Goal: Transaction & Acquisition: Purchase product/service

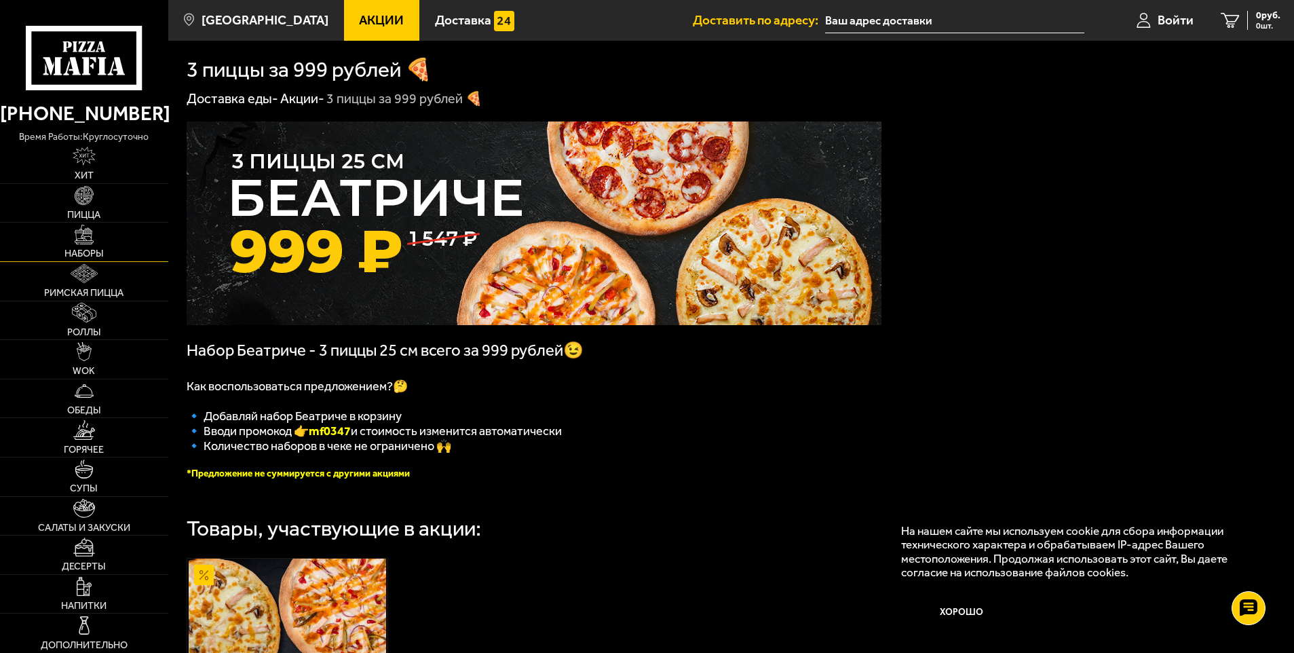
drag, startPoint x: 89, startPoint y: 239, endPoint x: 121, endPoint y: 260, distance: 39.1
click at [90, 239] on img at bounding box center [84, 234] width 19 height 19
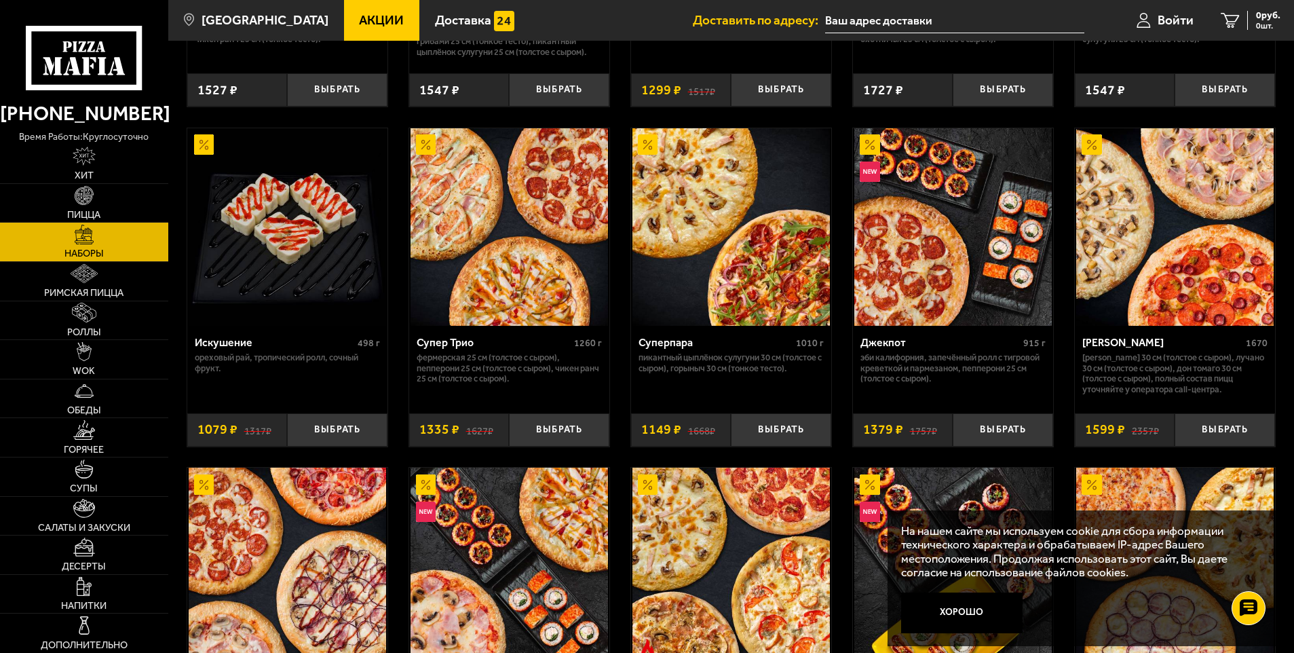
scroll to position [746, 0]
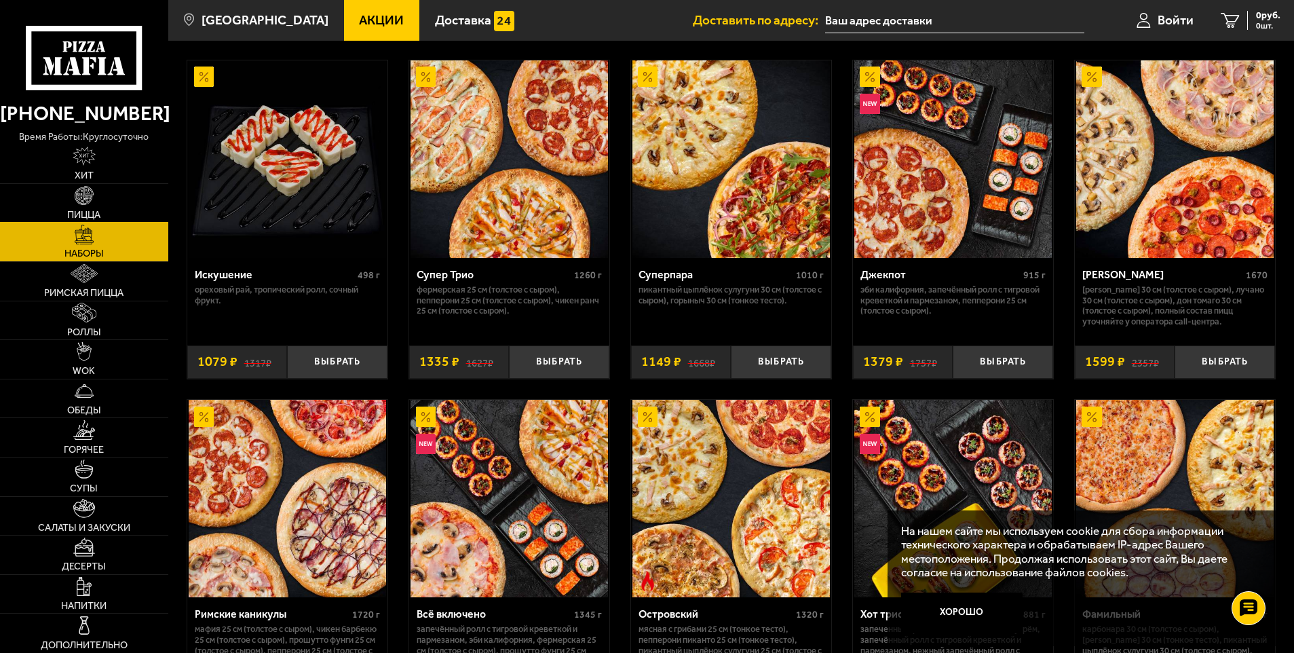
click at [81, 193] on img at bounding box center [84, 195] width 19 height 19
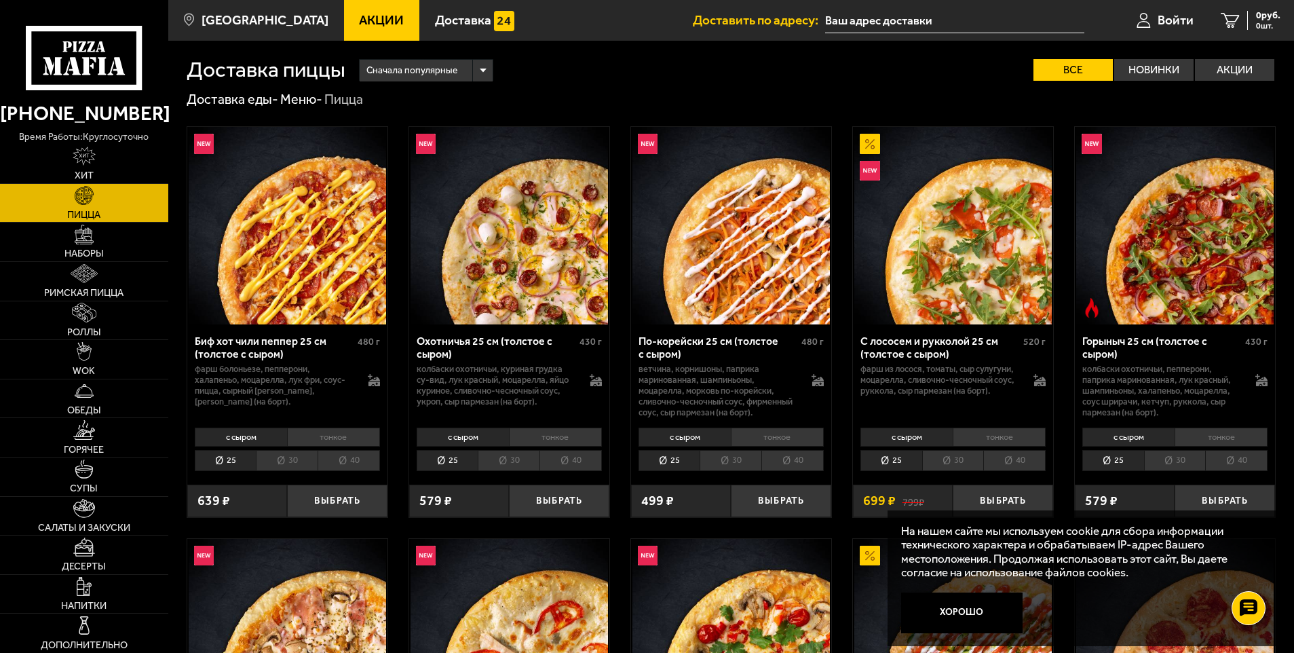
click at [961, 465] on li "30" at bounding box center [953, 460] width 62 height 21
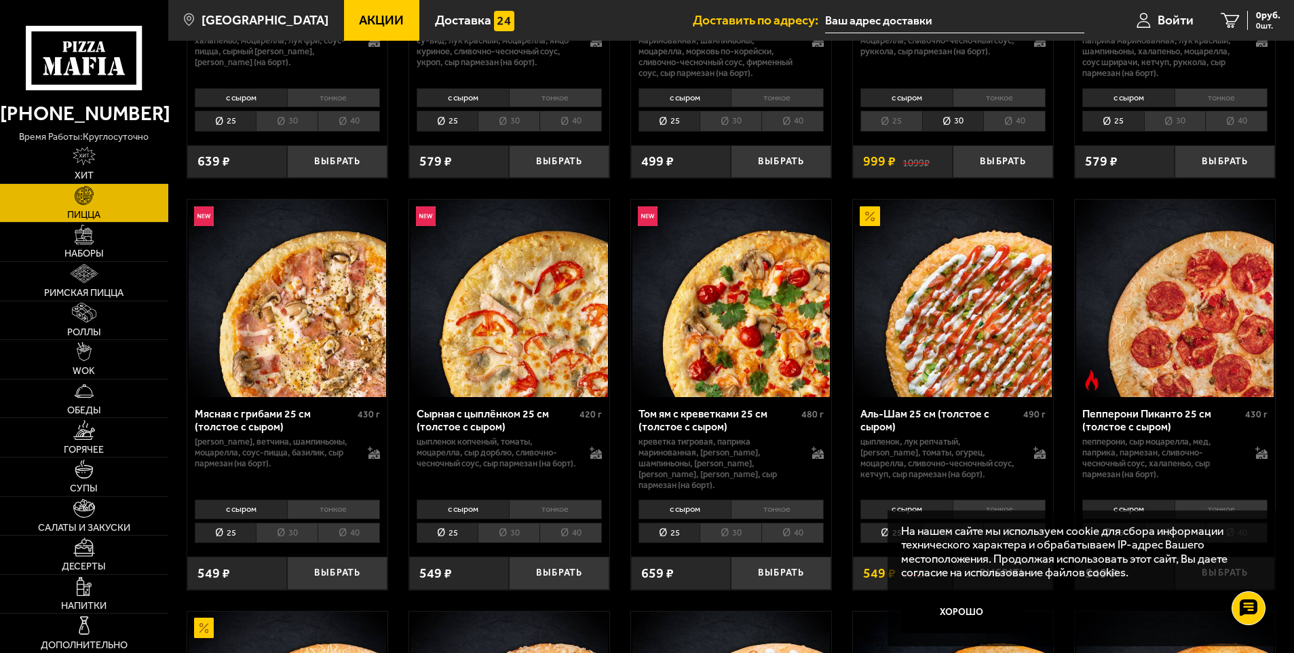
scroll to position [543, 0]
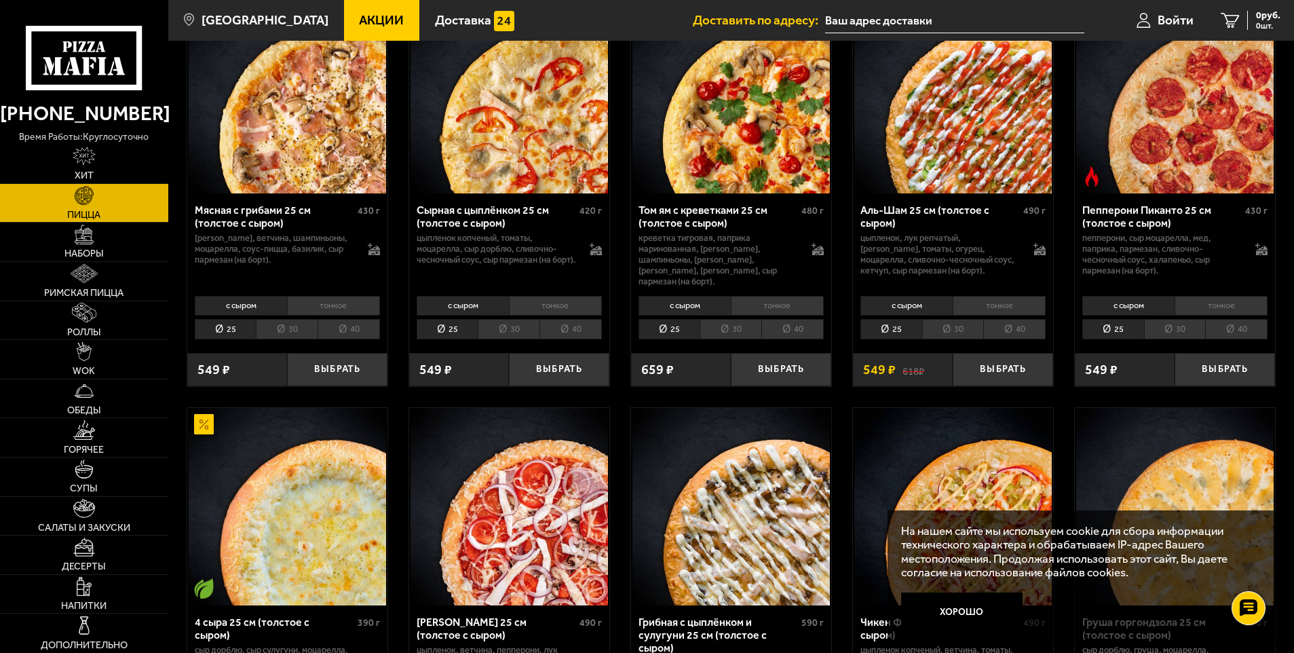
click at [518, 319] on li "30" at bounding box center [509, 329] width 62 height 21
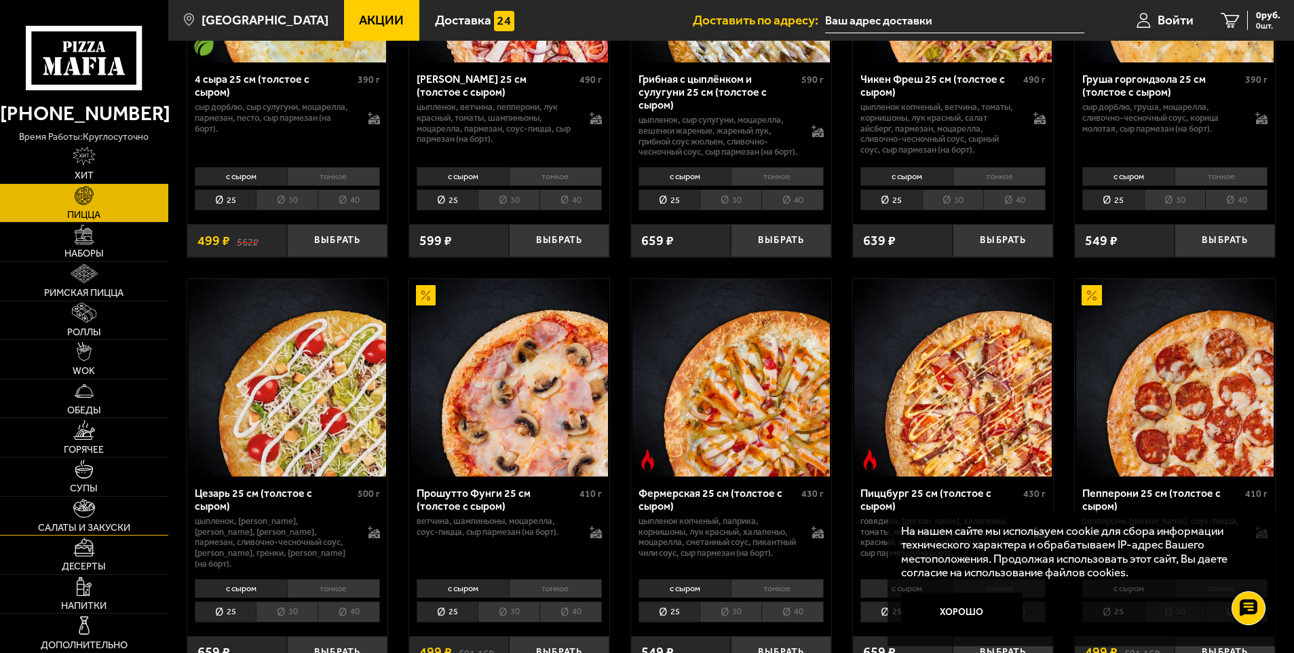
scroll to position [1357, 0]
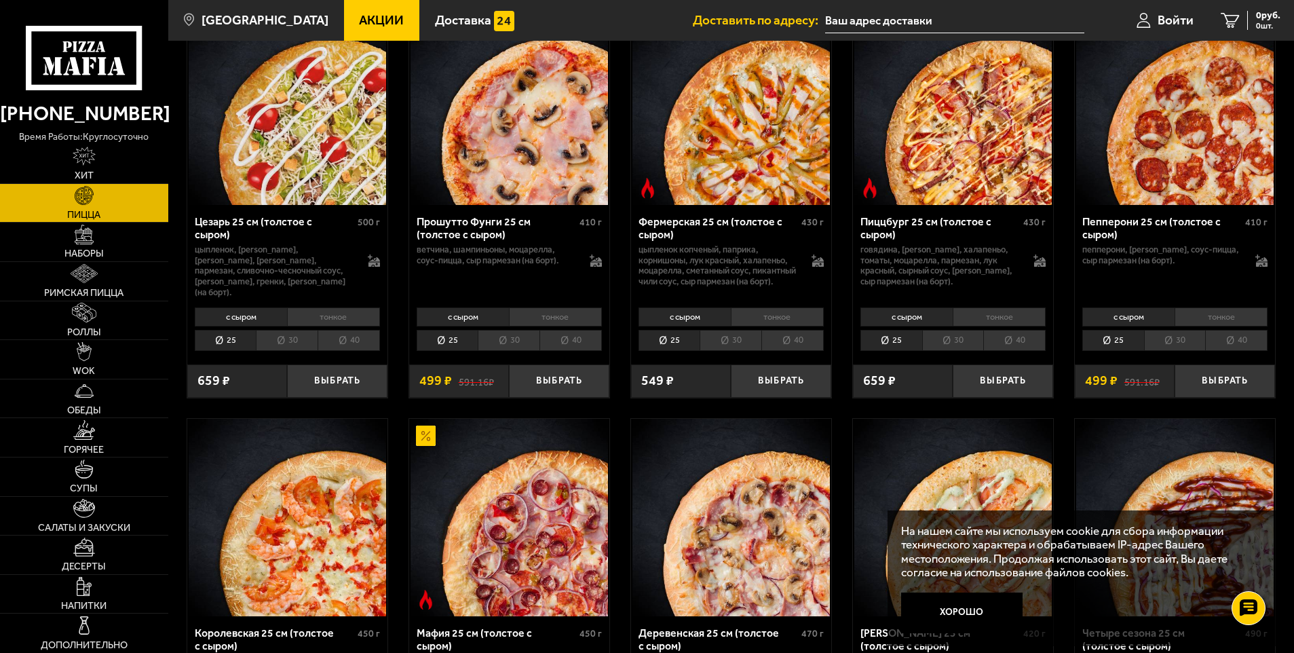
click at [517, 345] on li "30" at bounding box center [509, 340] width 62 height 21
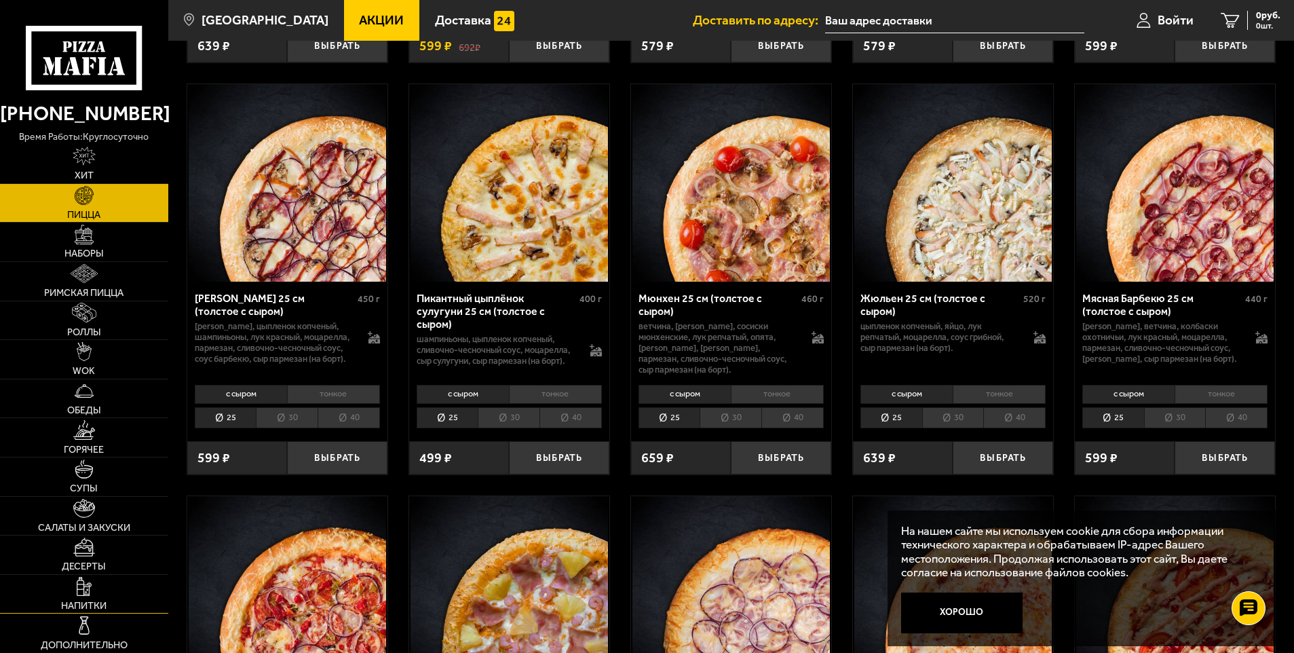
scroll to position [2171, 0]
